Goal: Information Seeking & Learning: Find specific fact

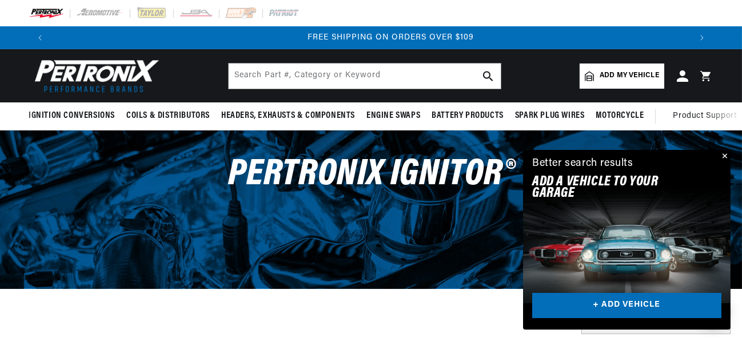
scroll to position [0, 1278]
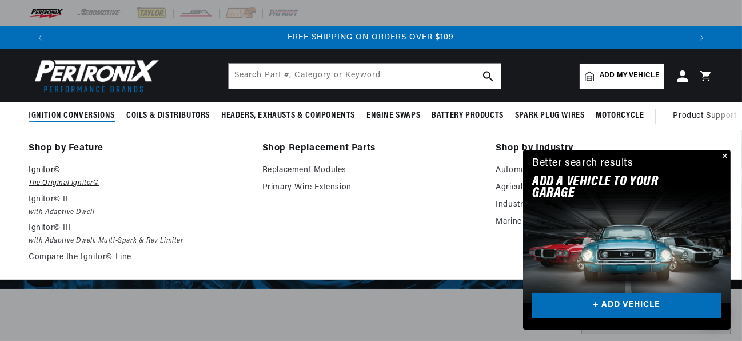
click at [62, 169] on p "Ignitor©" at bounding box center [138, 171] width 218 height 14
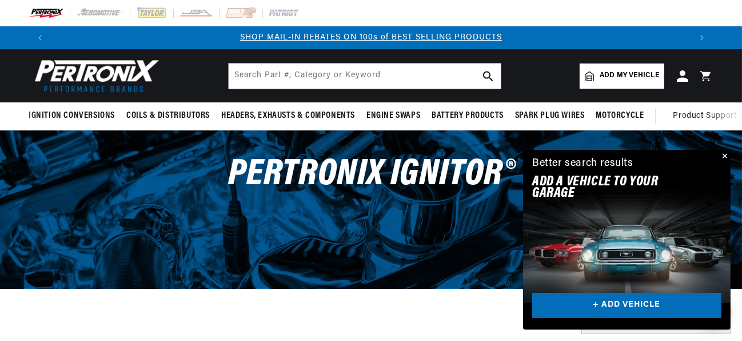
click at [728, 154] on button "Close" at bounding box center [724, 157] width 14 height 14
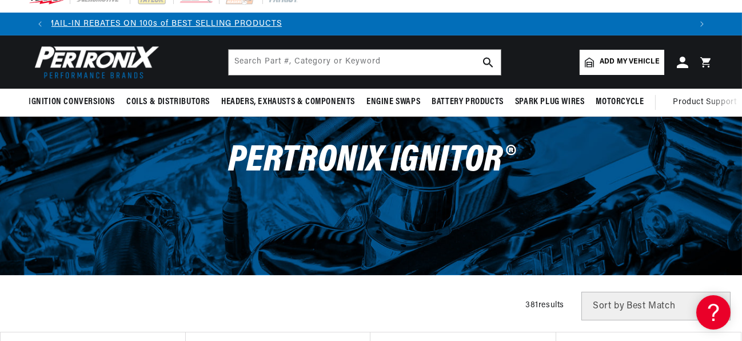
scroll to position [0, 1278]
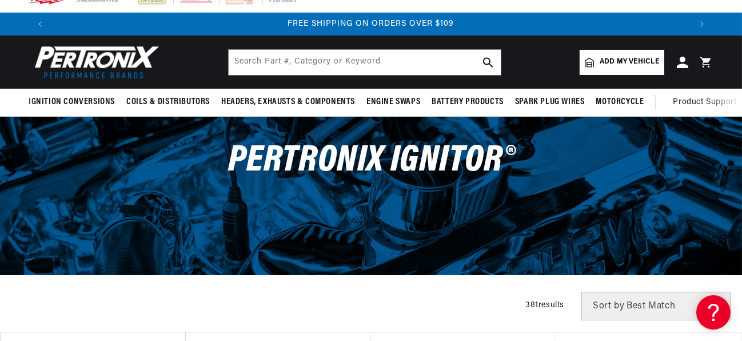
click at [619, 65] on span "Add my vehicle" at bounding box center [629, 62] width 59 height 11
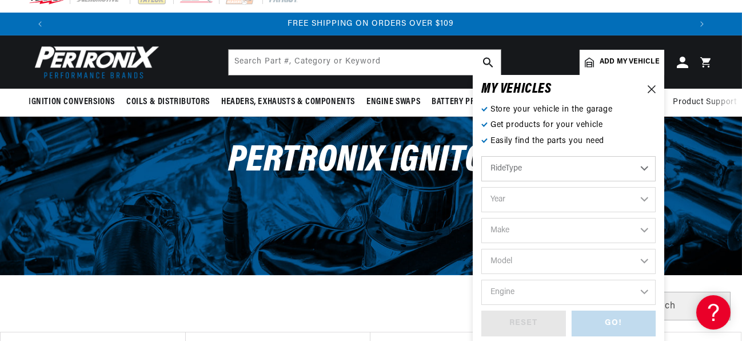
click at [641, 166] on select "RideType ...loading..." at bounding box center [568, 168] width 174 height 25
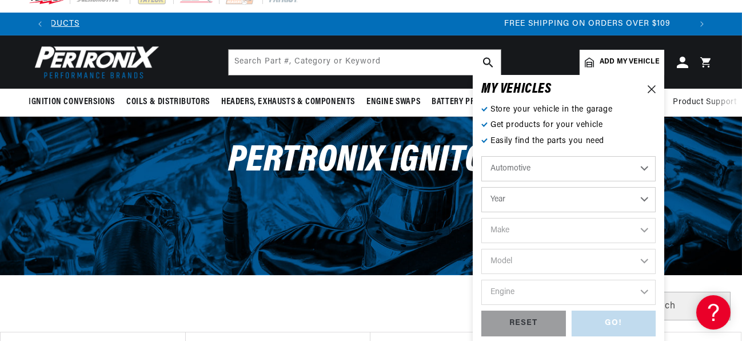
click at [643, 166] on select "Automotive Agricultural Industrial Marine Motorcycle" at bounding box center [568, 168] width 174 height 25
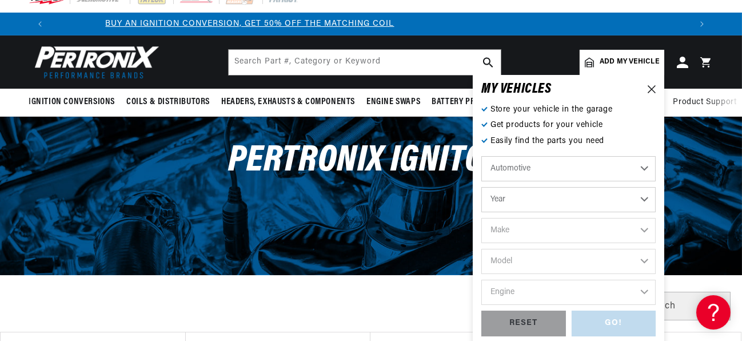
scroll to position [0, 0]
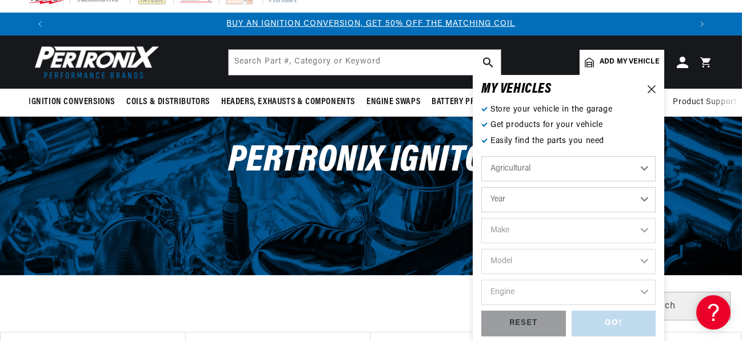
click at [481, 156] on select "Automotive Agricultural Industrial Marine Motorcycle" at bounding box center [568, 168] width 174 height 25
select select "Agricultural"
click at [645, 198] on select "Year 1970 1965 1964 1960 1959 1958 1957 1939 1938 1937" at bounding box center [568, 199] width 174 height 25
select select "1970"
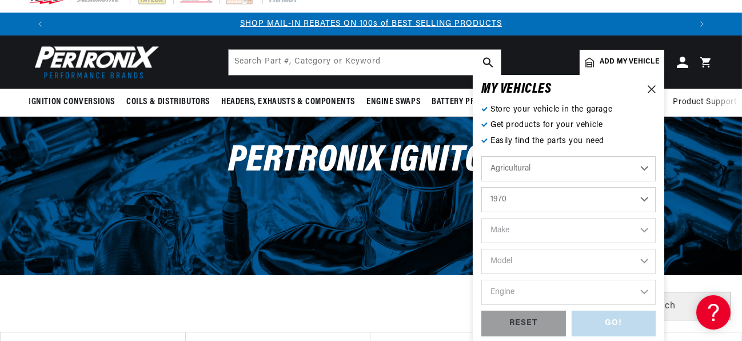
click at [481, 187] on select "Year 1970 1965 1964 1960 1959 1958 1957 1939 1938 1937" at bounding box center [568, 199] width 174 height 25
select select "1970"
click at [643, 232] on select "Make International Harvester" at bounding box center [568, 230] width 174 height 25
click at [649, 85] on icon at bounding box center [652, 89] width 8 height 8
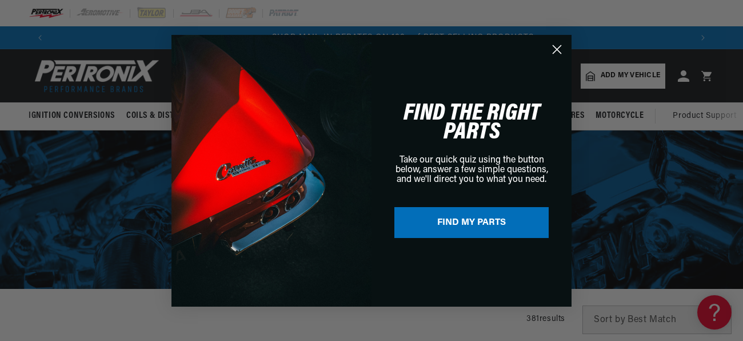
scroll to position [0, 640]
click at [498, 222] on button "FIND MY PARTS" at bounding box center [471, 222] width 154 height 31
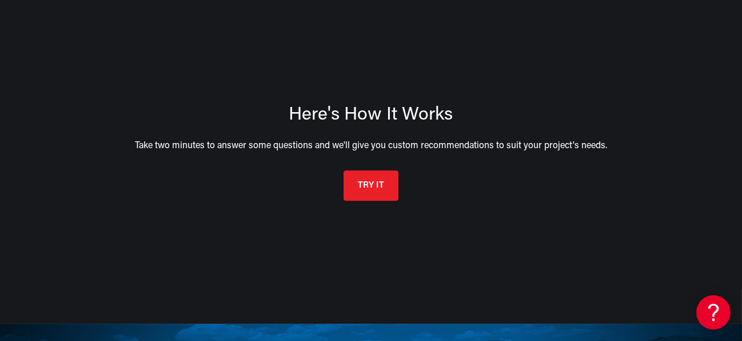
scroll to position [0, 639]
click at [371, 178] on button "TRY IT" at bounding box center [371, 184] width 55 height 30
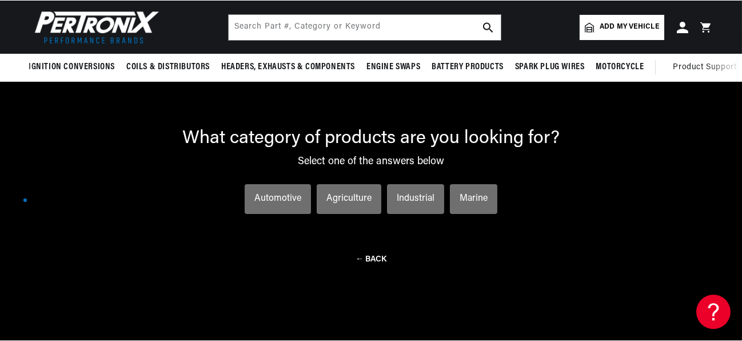
scroll to position [83, 0]
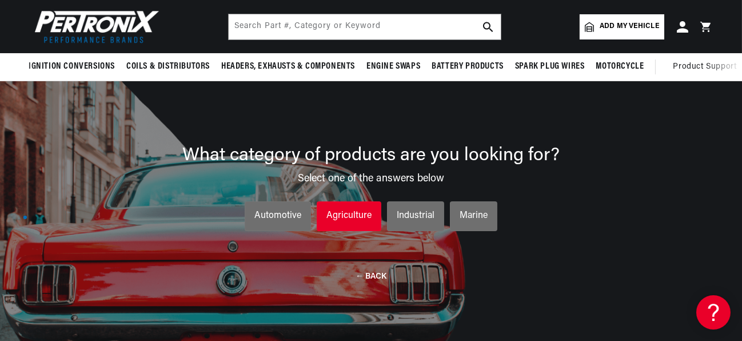
click at [354, 211] on div "Agriculture" at bounding box center [348, 216] width 45 height 15
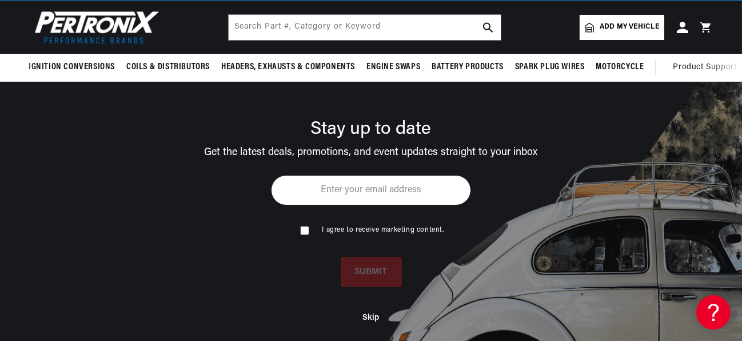
scroll to position [0, 639]
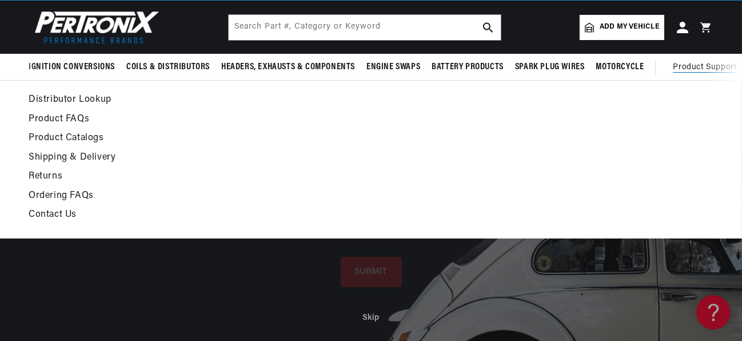
click at [694, 63] on span "Product Support" at bounding box center [704, 67] width 63 height 13
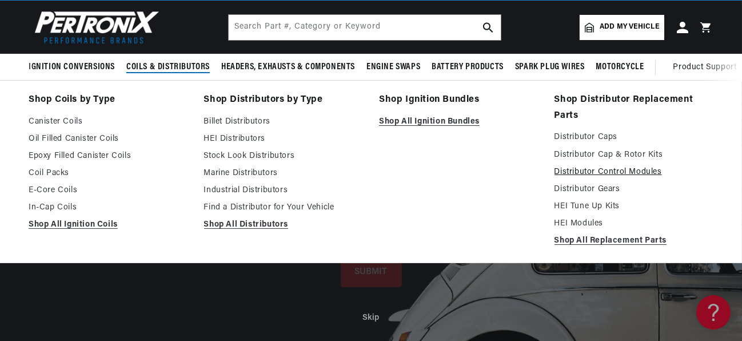
click at [583, 170] on link "Distributor Control Modules" at bounding box center [635, 172] width 160 height 14
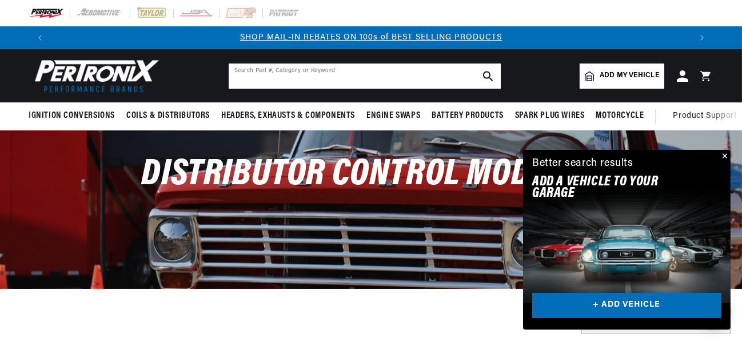
click at [384, 74] on input "text" at bounding box center [365, 75] width 272 height 25
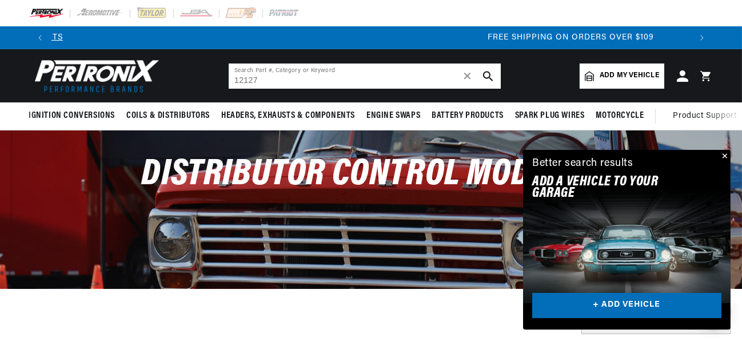
scroll to position [0, 1278]
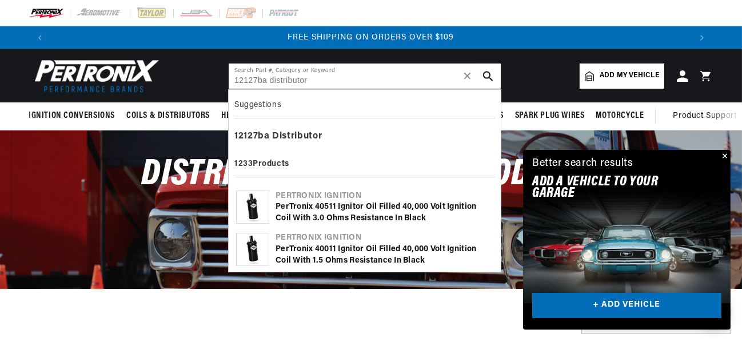
type input "12127ba distributor"
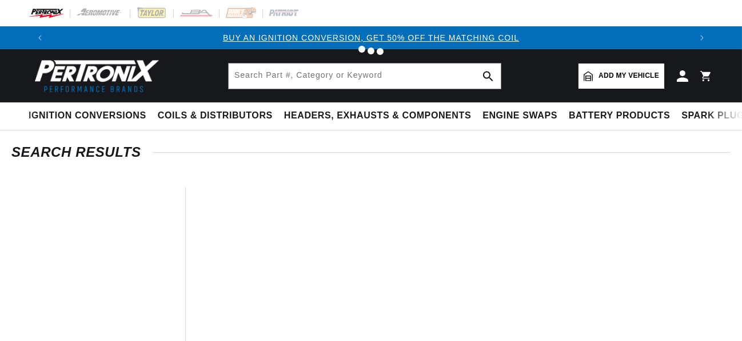
type input "distributor"
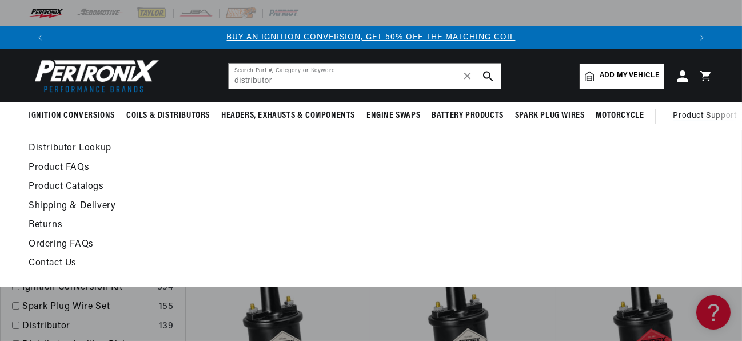
click at [717, 111] on span "Product Support" at bounding box center [704, 116] width 63 height 13
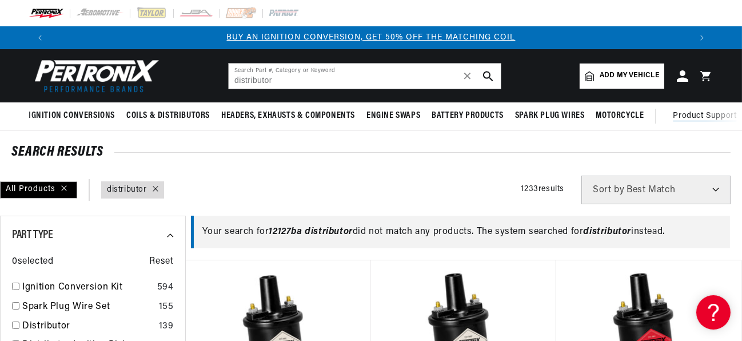
click at [703, 114] on span "Product Support" at bounding box center [704, 116] width 63 height 13
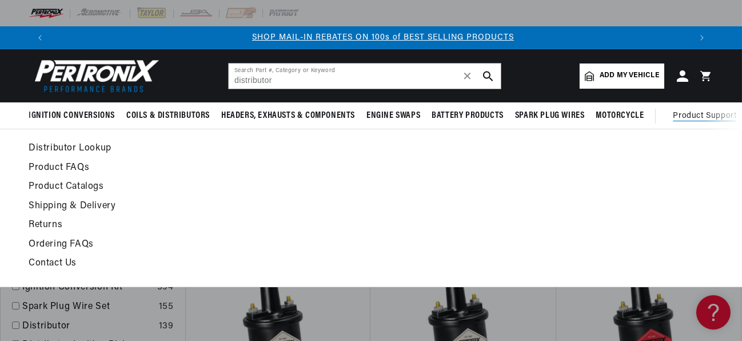
scroll to position [0, 639]
click at [82, 145] on link "Distributor Lookup" at bounding box center [278, 149] width 498 height 16
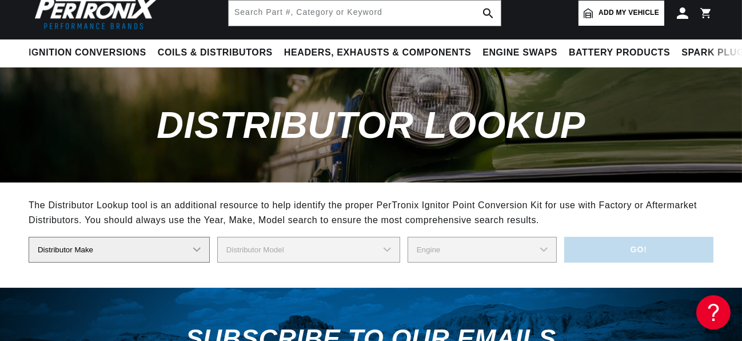
scroll to position [69, 0]
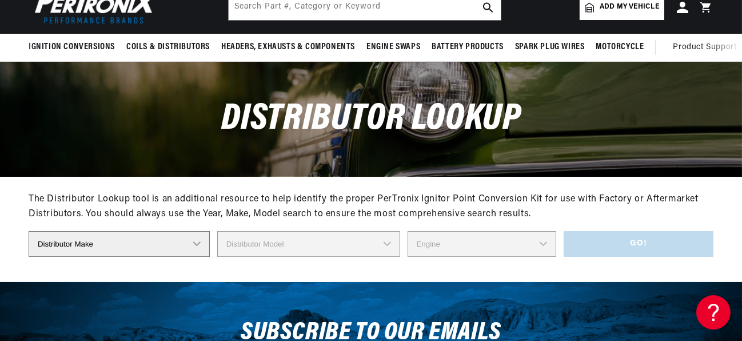
click at [197, 244] on select "Distributor Make" at bounding box center [119, 244] width 181 height 26
select select "Ford"
click at [29, 231] on select "Distributor Make Accel [PERSON_NAME] Autolite Bosch Century Chrysler Clark Colt…" at bounding box center [126, 244] width 195 height 26
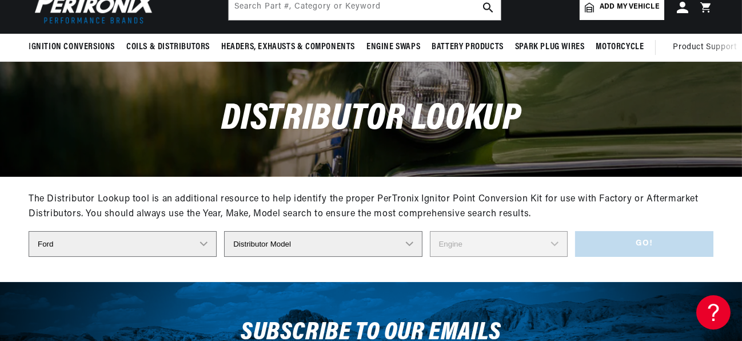
click at [401, 241] on select "Distributor Model 35513 311185 11A-12127 2N **Side Mount* 5GA-12127 701 DA 1EC …" at bounding box center [323, 244] width 198 height 26
select select "761-FFA-8FA"
click at [230, 231] on select "Distributor Model 35513 311185 11A-12127 2N **Side Mount* 5GA-12127 701 DA 1EC …" at bounding box center [323, 244] width 198 height 26
click at [398, 240] on select "Distributor Model 35513 311185 11A-12127 2N **Side Mount* 5GA-12127 701 DA 1EC …" at bounding box center [323, 244] width 198 height 26
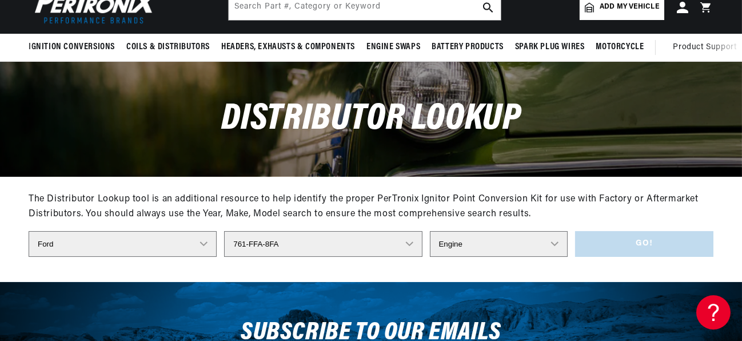
scroll to position [0, 1278]
click at [212, 244] on select "Distributor Make Accel [PERSON_NAME] Autolite Bosch Century Chrysler Clark Colt…" at bounding box center [123, 244] width 188 height 26
select select "Mitsubishi"
click at [29, 231] on select "Distributor Make Accel [PERSON_NAME] Autolite Bosch Century Chrysler Clark Colt…" at bounding box center [123, 244] width 188 height 26
select select
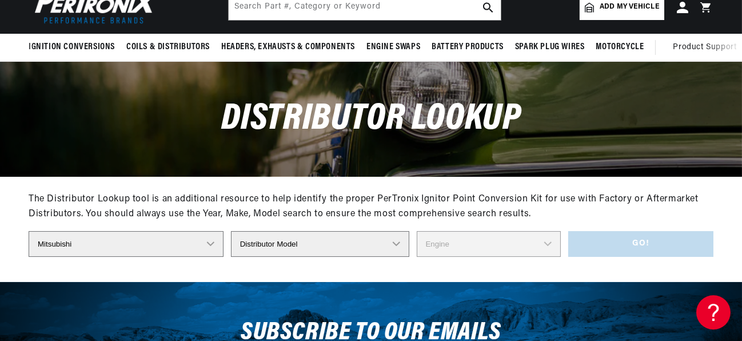
scroll to position [0, 0]
click at [397, 245] on select "Distributor Model 22100 G2210 22100 L1611 22100-03510 22100-03J10 22100-05H11 2…" at bounding box center [320, 244] width 178 height 26
click at [209, 245] on select "Distributor Make Accel [PERSON_NAME] Autolite Bosch Century Chrysler Clark Colt…" at bounding box center [126, 244] width 195 height 26
select select "Autolite"
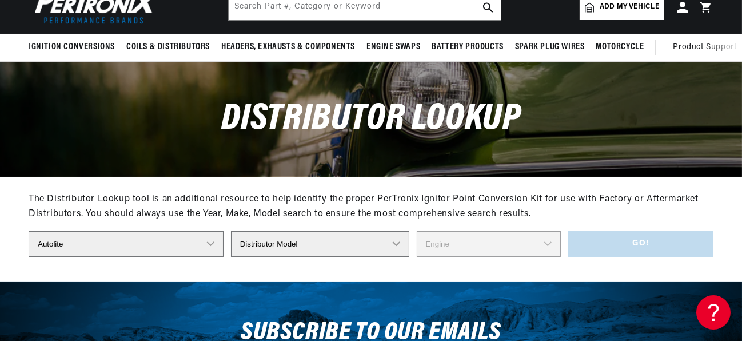
click at [29, 231] on select "Distributor Make Accel [PERSON_NAME] Autolite Bosch Century Chrysler Clark Colt…" at bounding box center [126, 244] width 195 height 26
click at [404, 243] on select "Distributor Model IAD-4005 IAD-4007 IAD-4008A IAD-4016A IAD-4017A IAD-4019A IAD…" at bounding box center [324, 244] width 205 height 26
select select "IGS-4208-1"
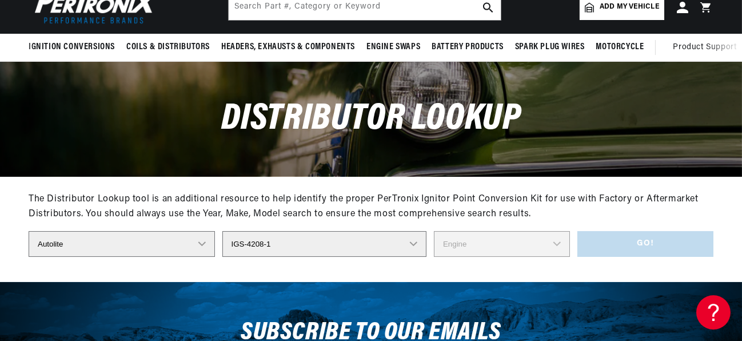
click at [227, 231] on select "Distributor Model IAD-4005 IAD-4007 IAD-4008A IAD-4016A IAD-4017A IAD-4019A IAD…" at bounding box center [324, 244] width 205 height 26
click at [405, 243] on select "Distributor Model IAD-4005 IAD-4007 IAD-4008A IAD-4016A IAD-4017A IAD-4019A IAD…" at bounding box center [324, 244] width 205 height 26
click at [208, 243] on select "Distributor Make Accel [PERSON_NAME] Autolite Bosch Century Chrysler Clark Colt…" at bounding box center [122, 244] width 186 height 26
select select "Bosch"
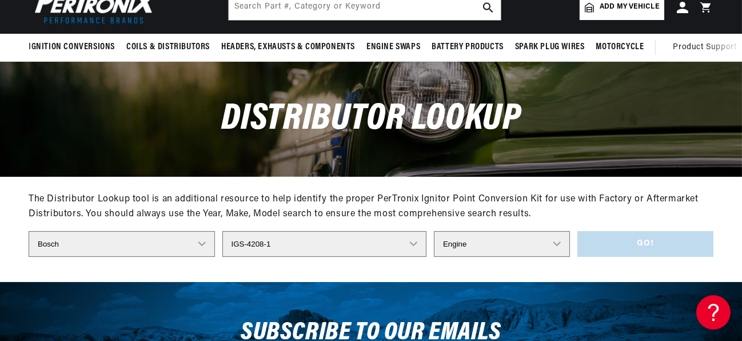
click at [29, 231] on select "Distributor Make Accel [PERSON_NAME] Autolite Bosch Century Chrysler Clark Colt…" at bounding box center [122, 244] width 186 height 26
select select
click at [400, 244] on select "Distributor Model 022-905-205AA 0-231-020-019 0-231-037-031 0-231-060-023 0-231…" at bounding box center [321, 244] width 186 height 26
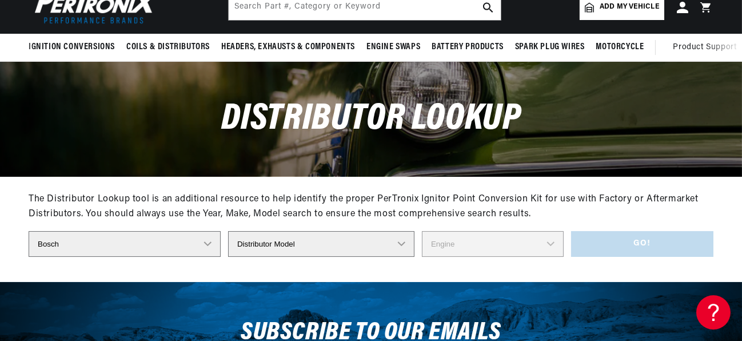
click at [210, 244] on select "Distributor Make Accel [PERSON_NAME] Autolite Bosch Century Chrysler Clark Colt…" at bounding box center [125, 244] width 192 height 26
click at [29, 231] on select "Distributor Make Accel [PERSON_NAME] Autolite Bosch Century Chrysler Clark Colt…" at bounding box center [125, 244] width 192 height 26
click at [397, 241] on select "Distributor Model 19100-23021 22100-C7000 22100-K7201" at bounding box center [320, 244] width 178 height 26
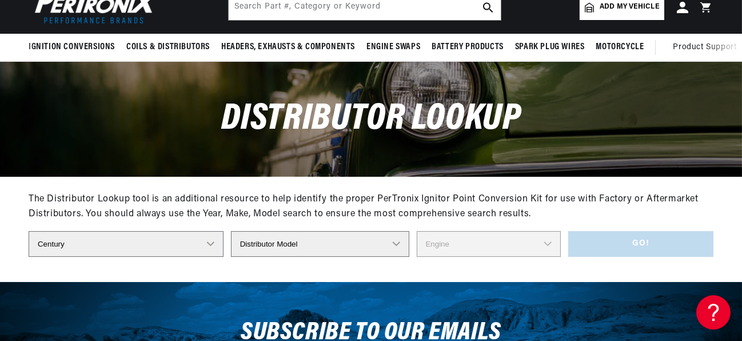
click at [212, 242] on select "Distributor Make Accel [PERSON_NAME] Autolite Bosch Century Chrysler Clark Colt…" at bounding box center [126, 244] width 195 height 26
click at [29, 231] on select "Distributor Make Accel [PERSON_NAME] Autolite Bosch Century Chrysler Clark Colt…" at bounding box center [126, 244] width 195 height 26
click at [394, 242] on select "Distributor Model D407-51 D409 D411-89 D411-B D413-99 D414-52 D415 D4A2-01 D4A6…" at bounding box center [320, 244] width 178 height 26
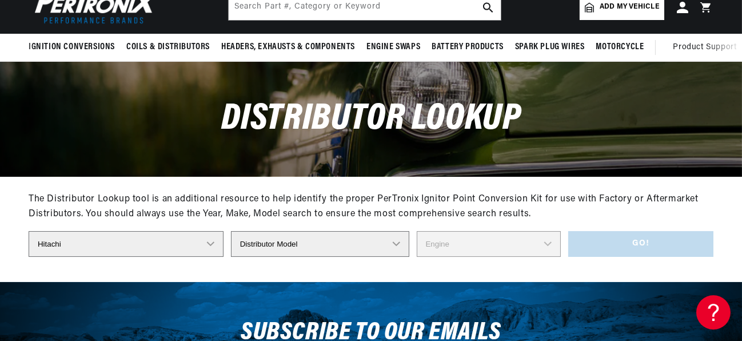
click at [210, 243] on select "Distributor Make Accel [PERSON_NAME] Autolite Bosch Century Chrysler Clark Colt…" at bounding box center [126, 244] width 195 height 26
select select "Mitsubishi"
click at [29, 231] on select "Distributor Make Accel [PERSON_NAME] Autolite Bosch Century Chrysler Clark Colt…" at bounding box center [126, 244] width 195 height 26
click at [397, 243] on select "Distributor Model 22100 G2210 22100 L1611 22100-03510 22100-03J10 22100-05H11 2…" at bounding box center [320, 244] width 178 height 26
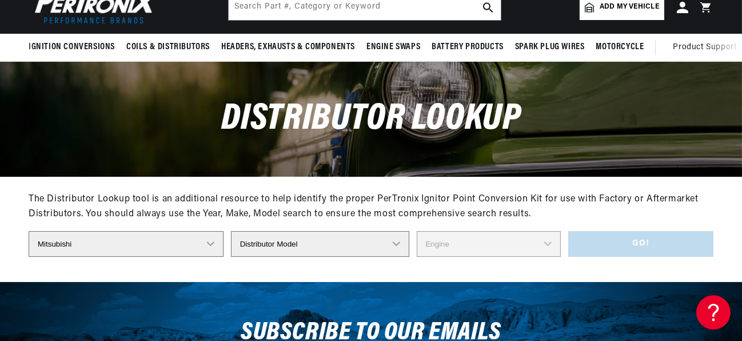
scroll to position [0, 1278]
click at [212, 245] on select "Distributor Make Accel [PERSON_NAME] Autolite Bosch Century Chrysler Clark Colt…" at bounding box center [126, 244] width 195 height 26
